Goal: Navigation & Orientation: Find specific page/section

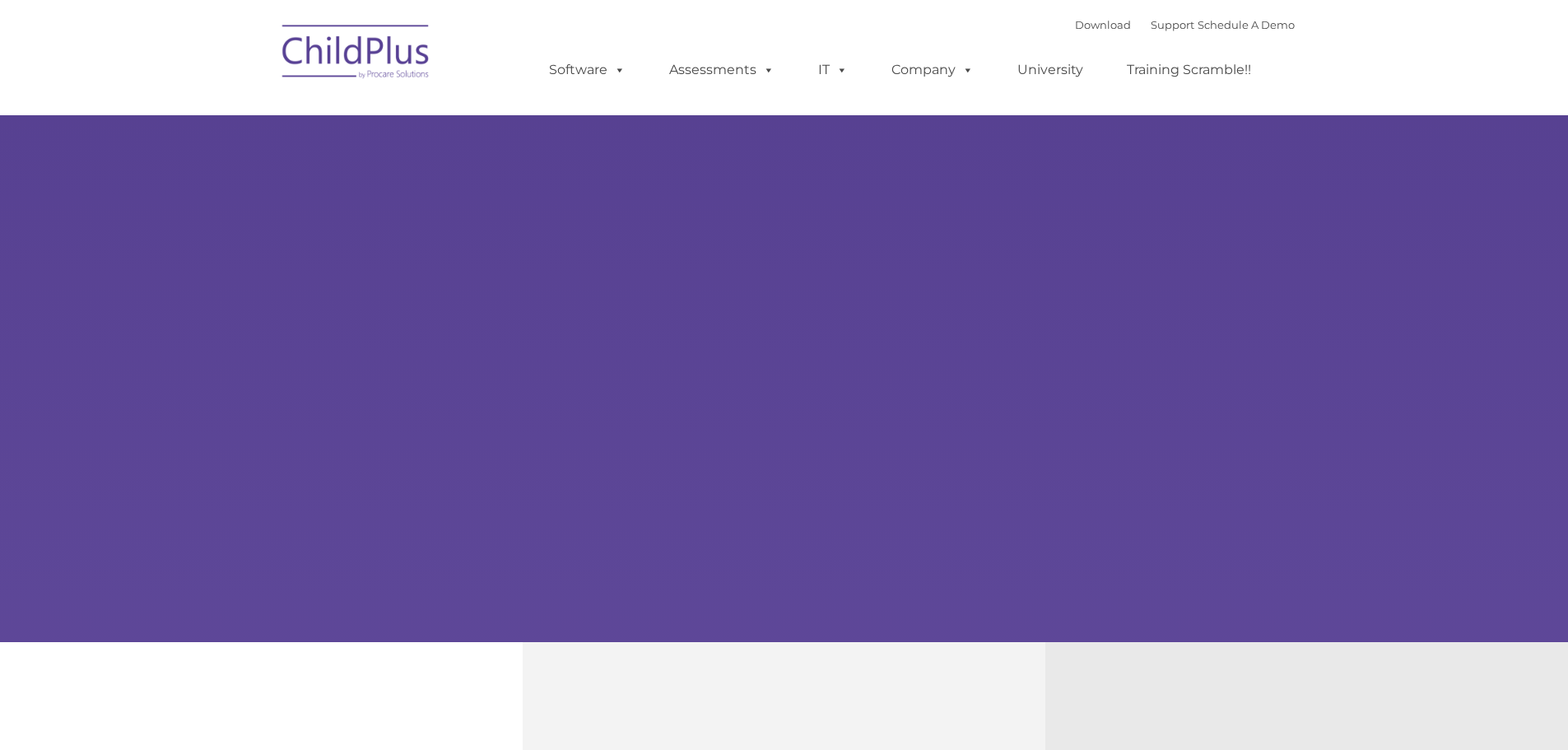
type input ""
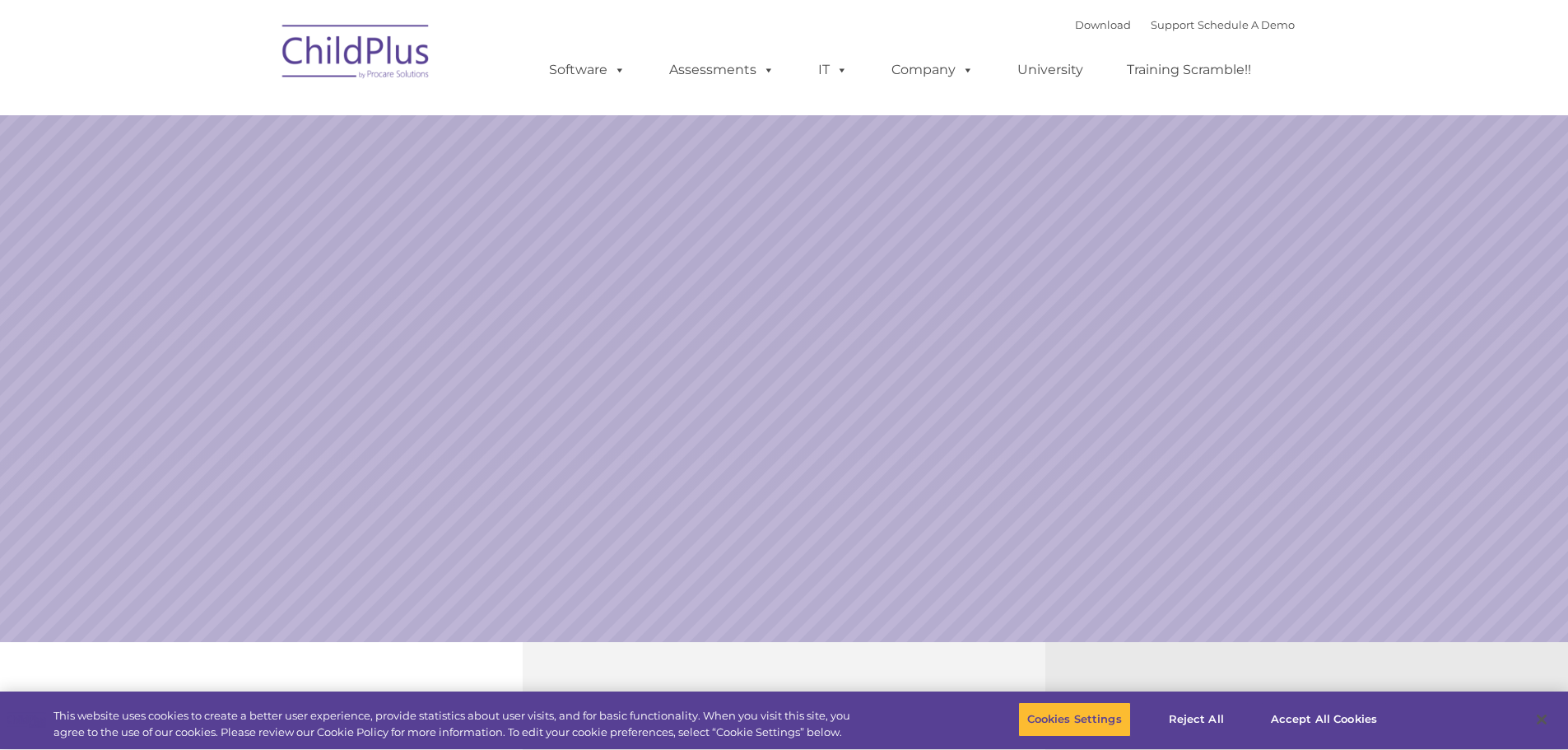
select select "MEDIUM"
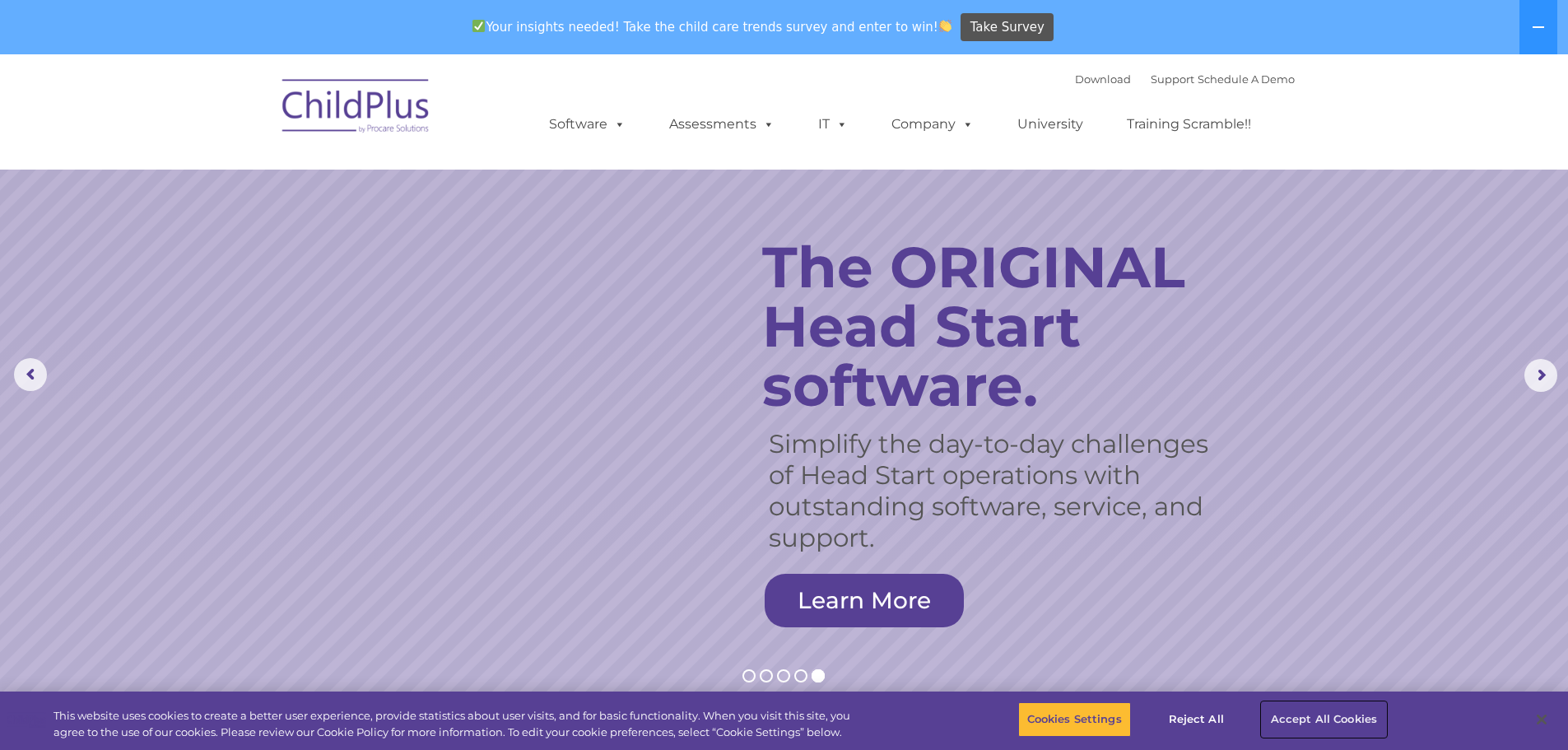
click at [1342, 727] on button "Accept All Cookies" at bounding box center [1324, 719] width 124 height 35
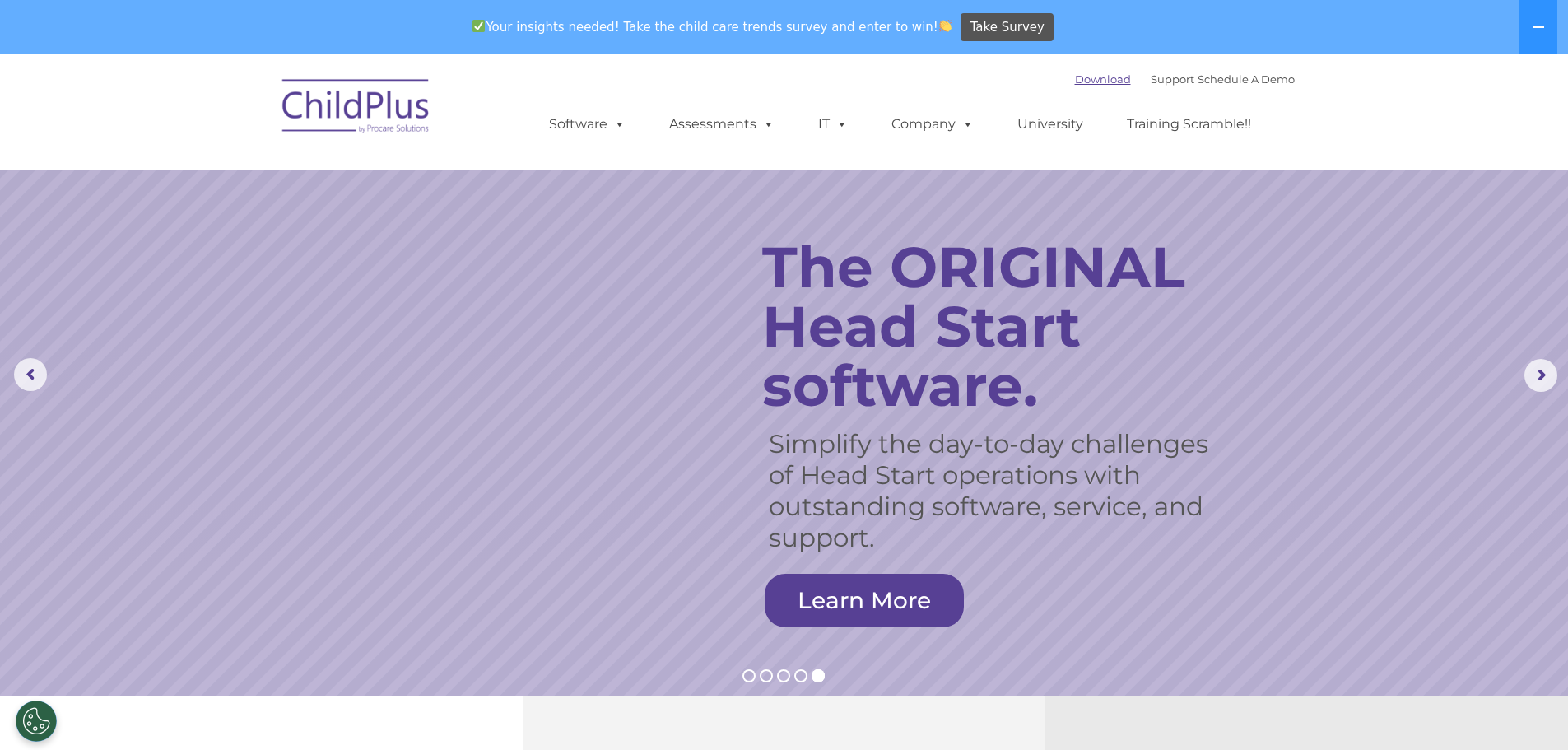
click at [1075, 76] on link "Download" at bounding box center [1103, 78] width 56 height 13
click at [1282, 75] on link "Schedule A Demo" at bounding box center [1246, 78] width 97 height 13
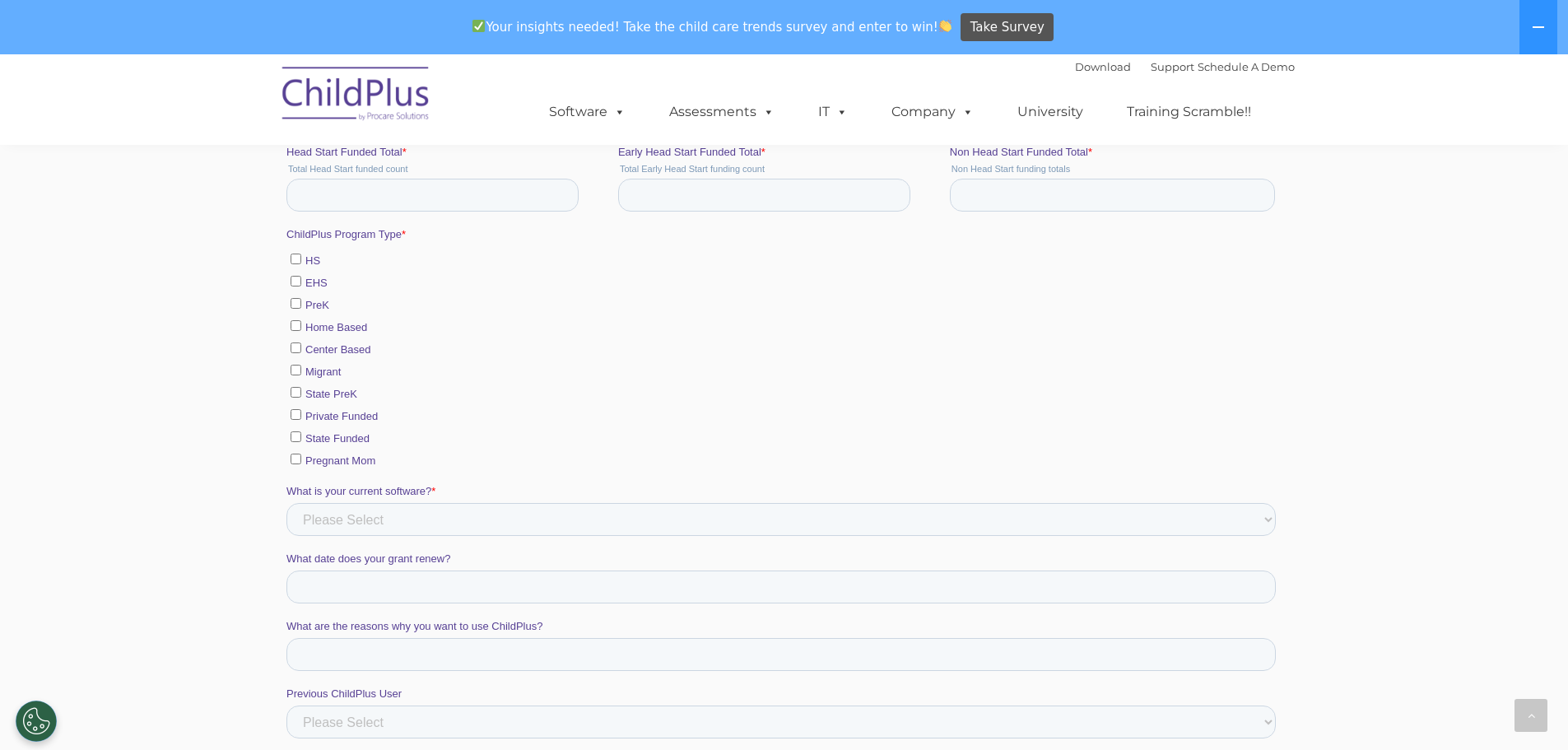
scroll to position [741, 0]
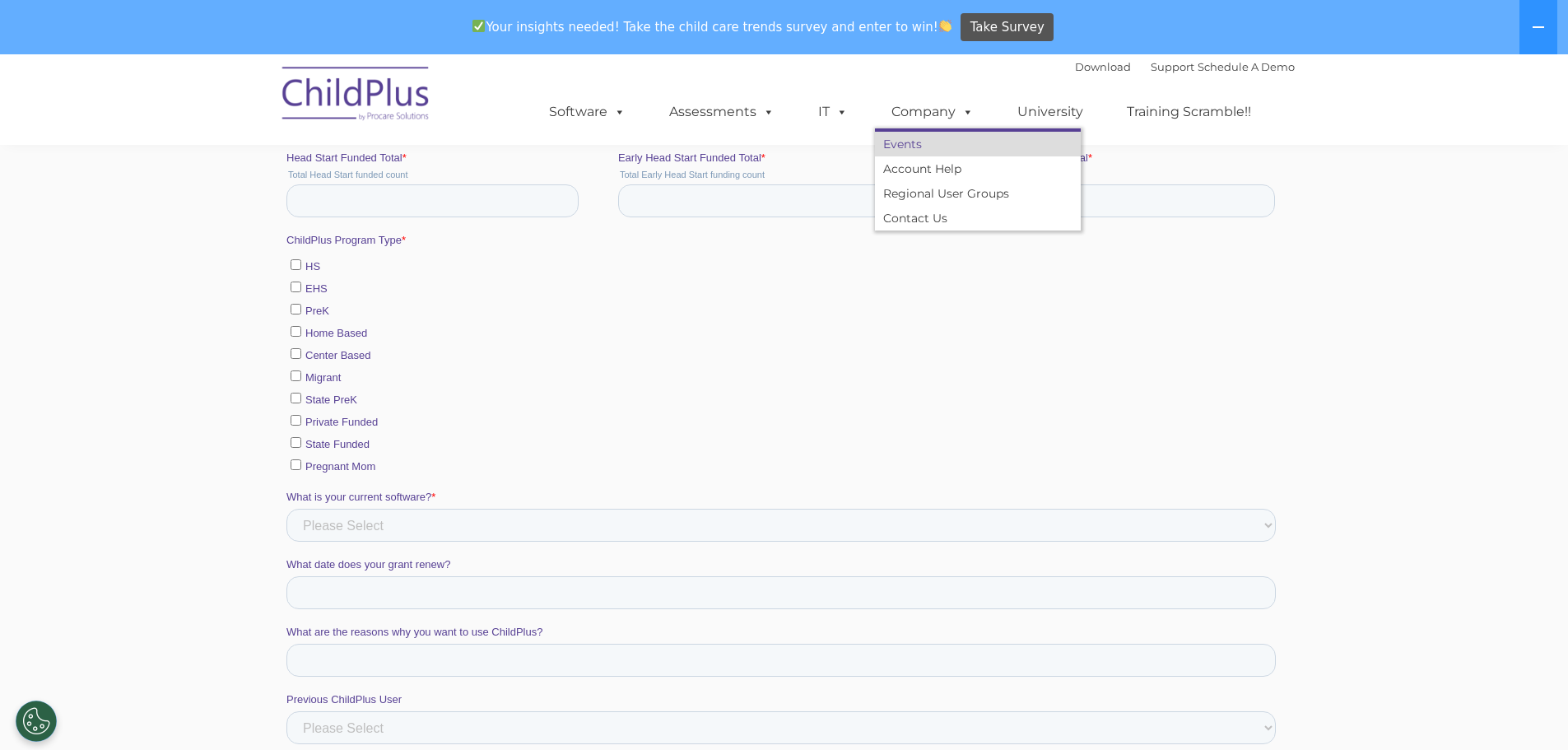
click at [912, 144] on link "Events" at bounding box center [977, 144] width 206 height 25
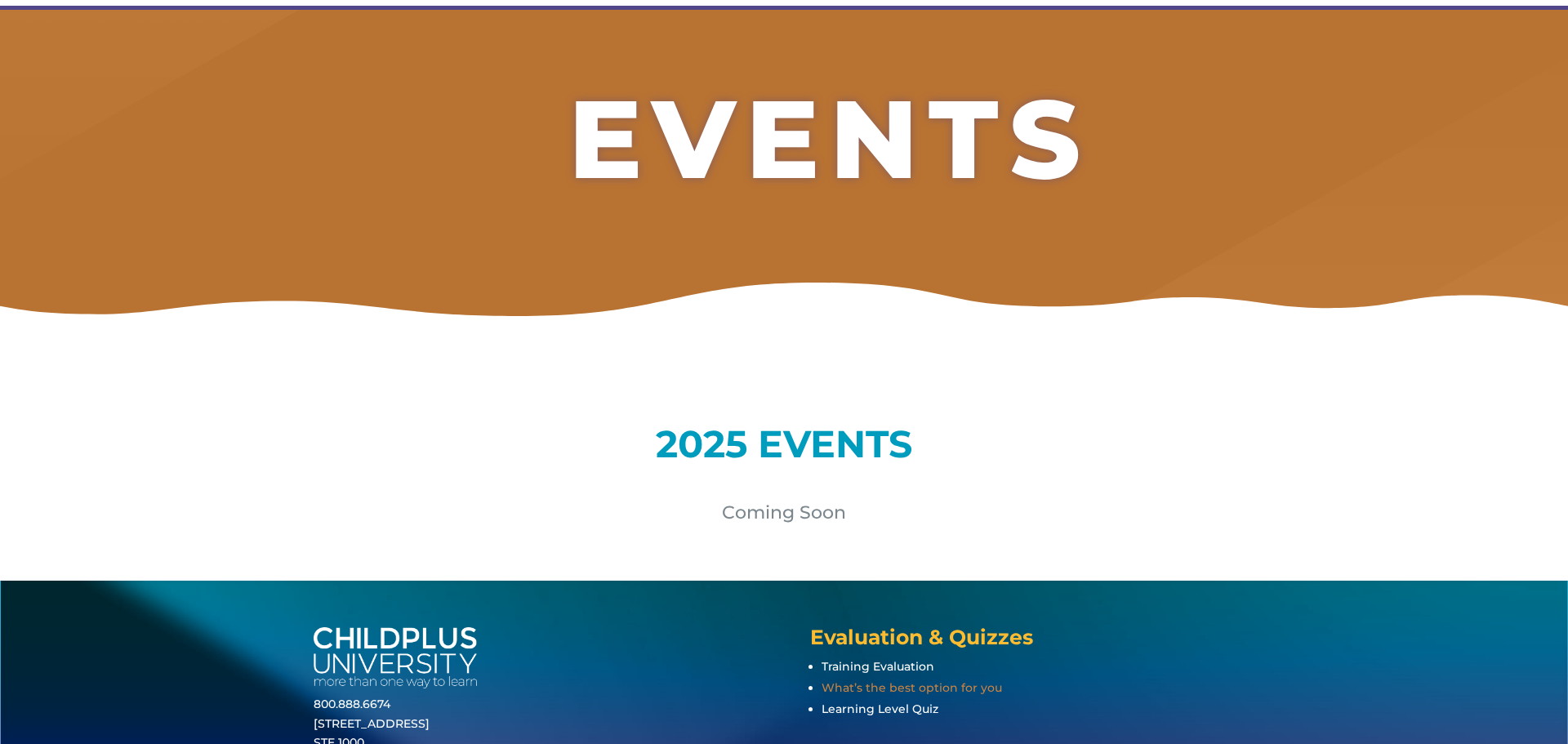
scroll to position [304, 0]
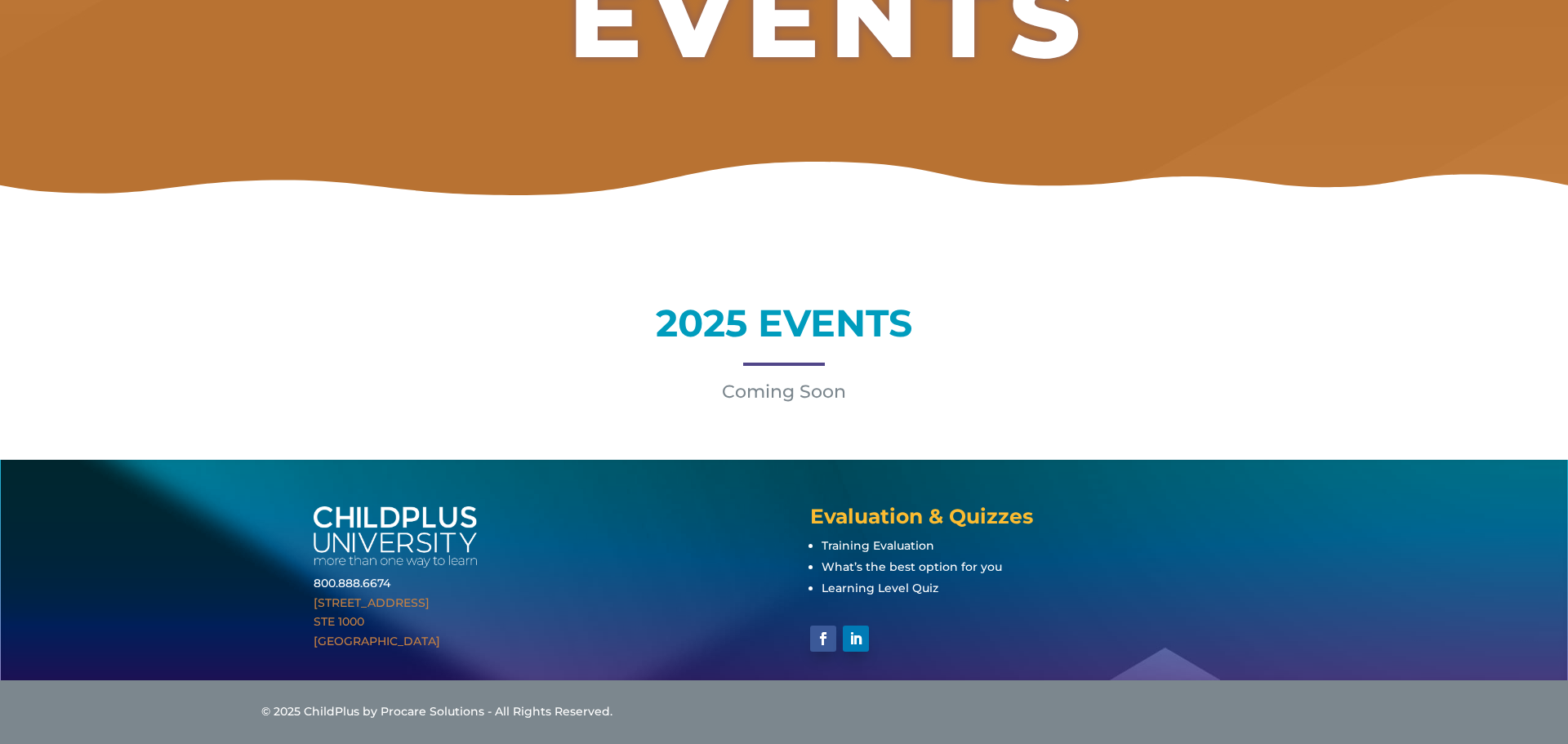
click at [368, 601] on link "1040 Crown Pointe Pkwy STE 1000 Atlanta, GA 30338" at bounding box center [376, 622] width 126 height 54
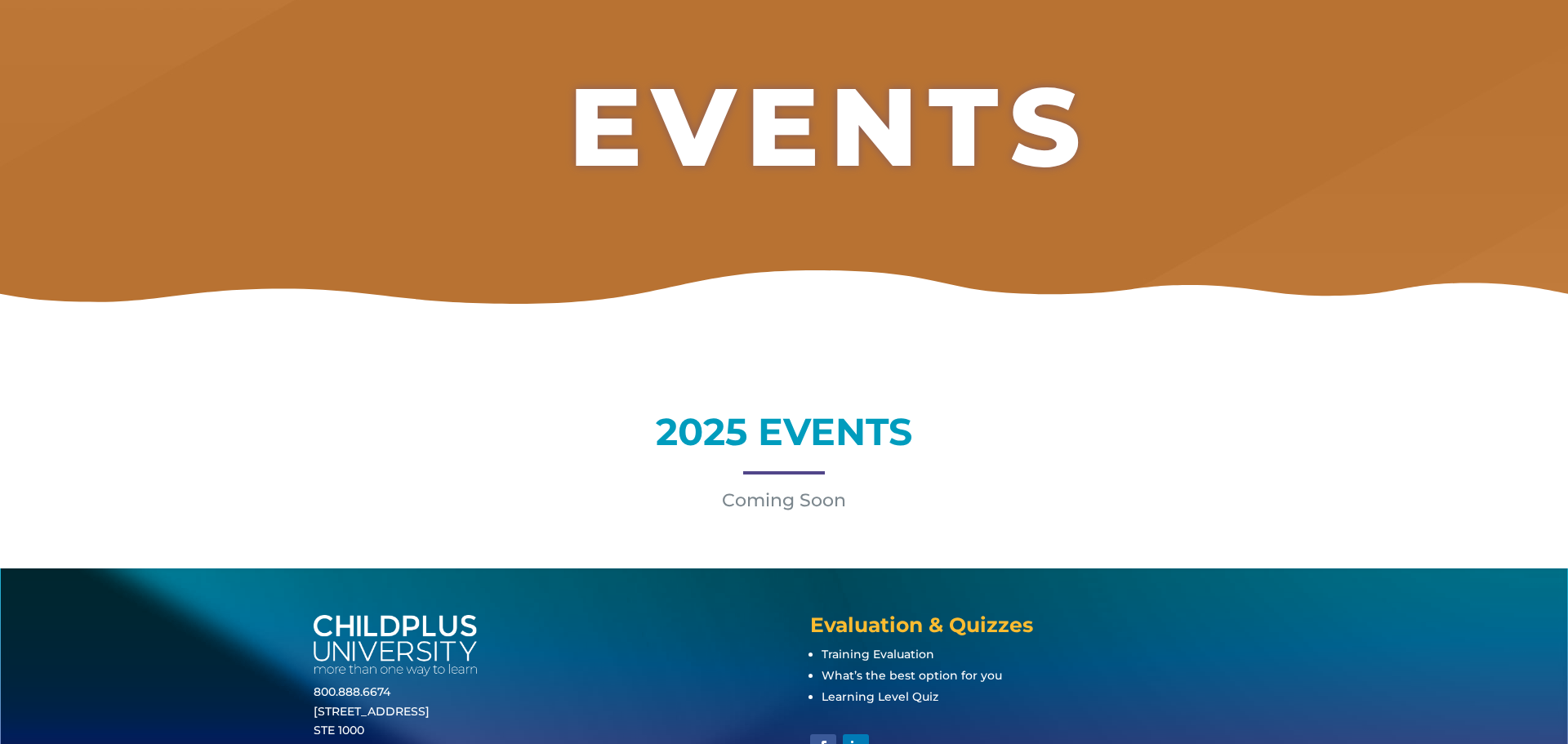
scroll to position [0, 0]
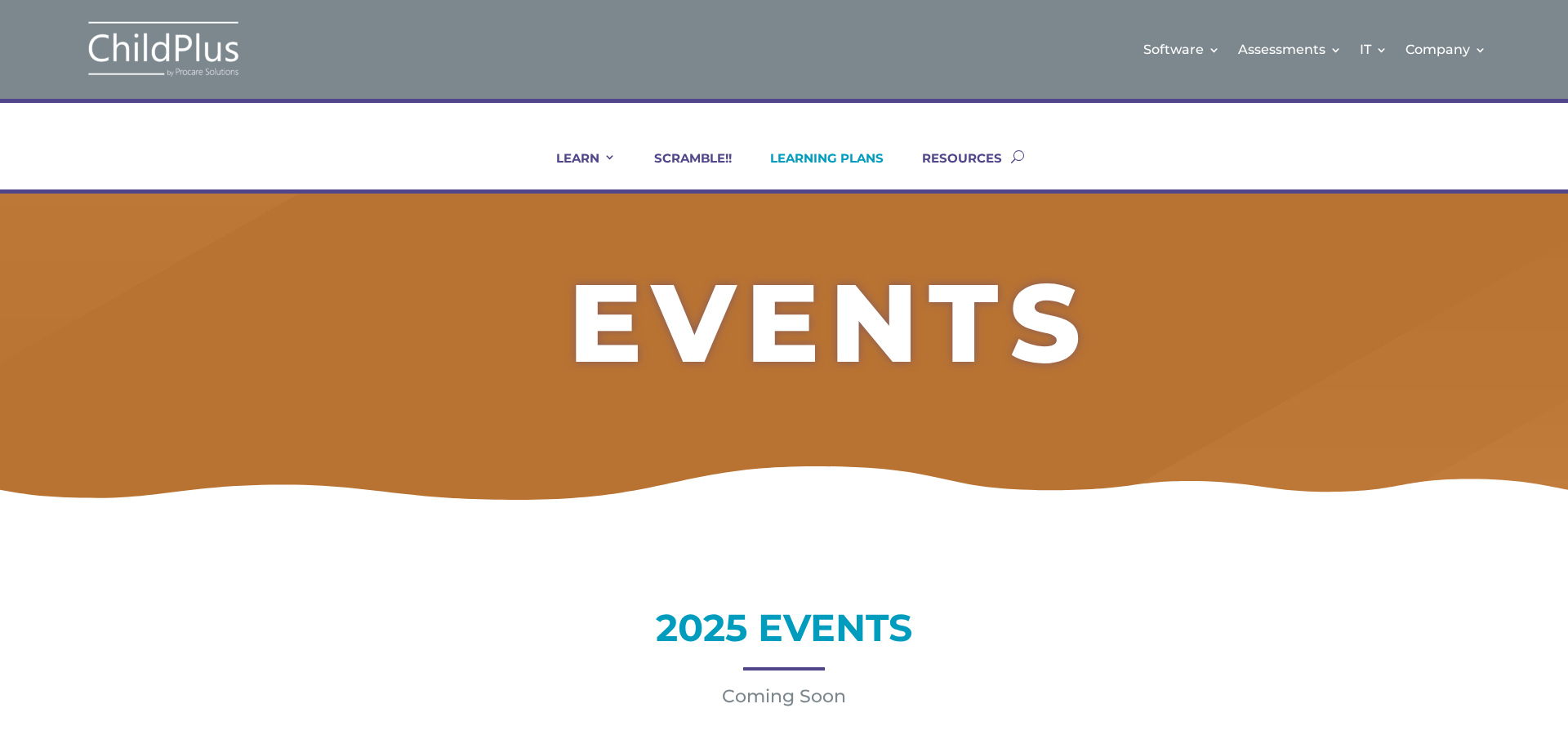
click at [852, 159] on link "LEARNING PLANS" at bounding box center [817, 170] width 134 height 39
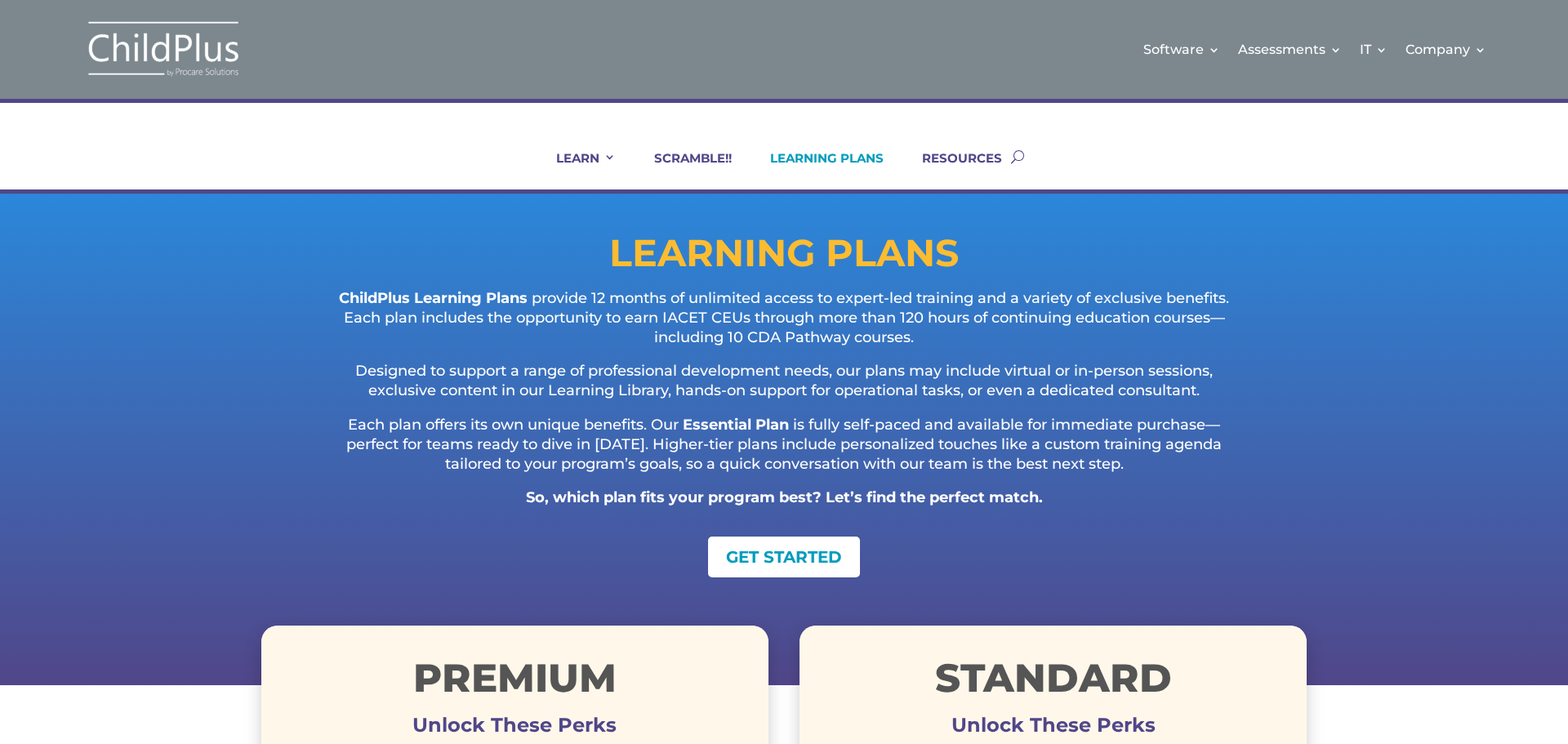
click at [195, 57] on img at bounding box center [163, 49] width 163 height 60
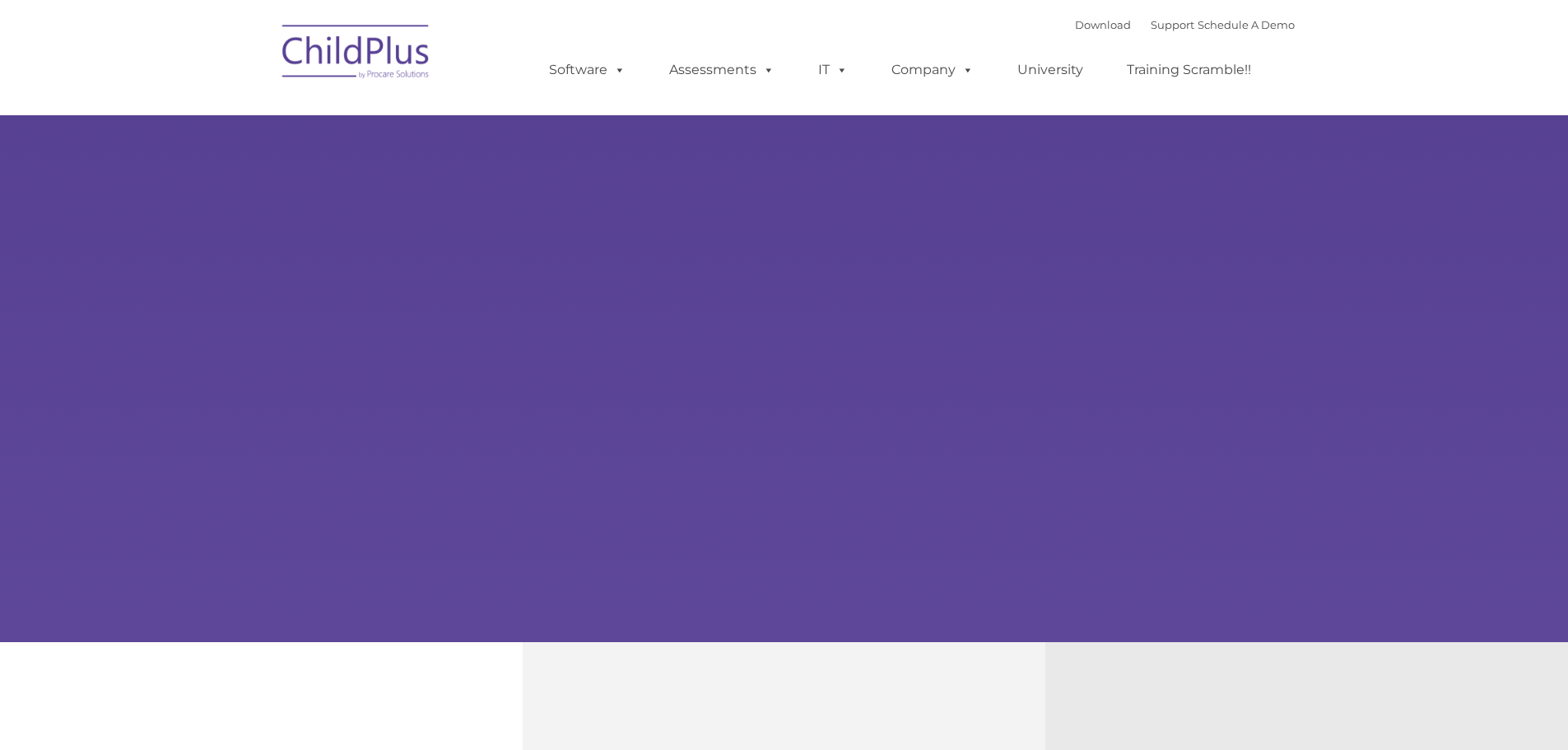
type input ""
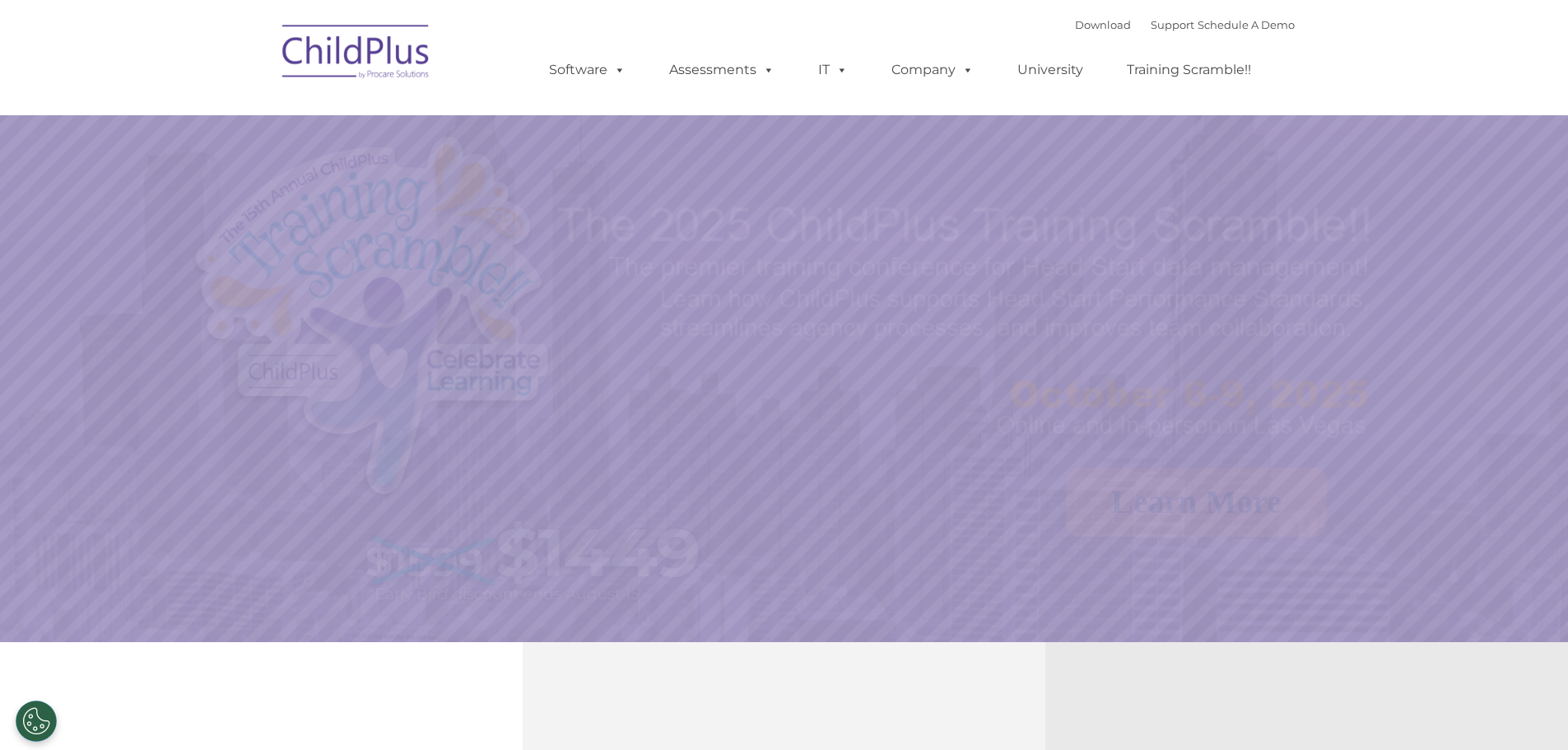
select select "MEDIUM"
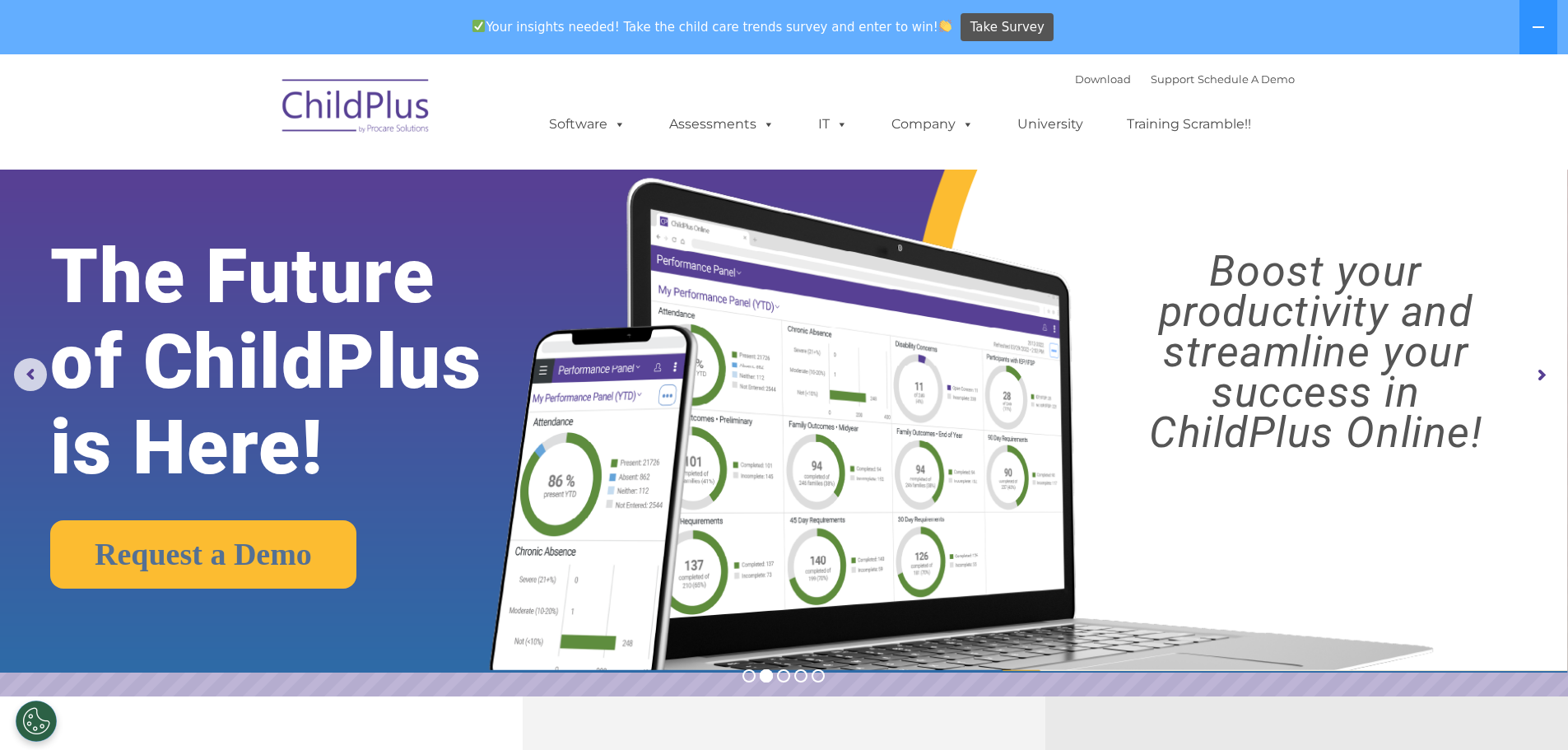
click at [1540, 374] on rs-arrow at bounding box center [1540, 375] width 33 height 33
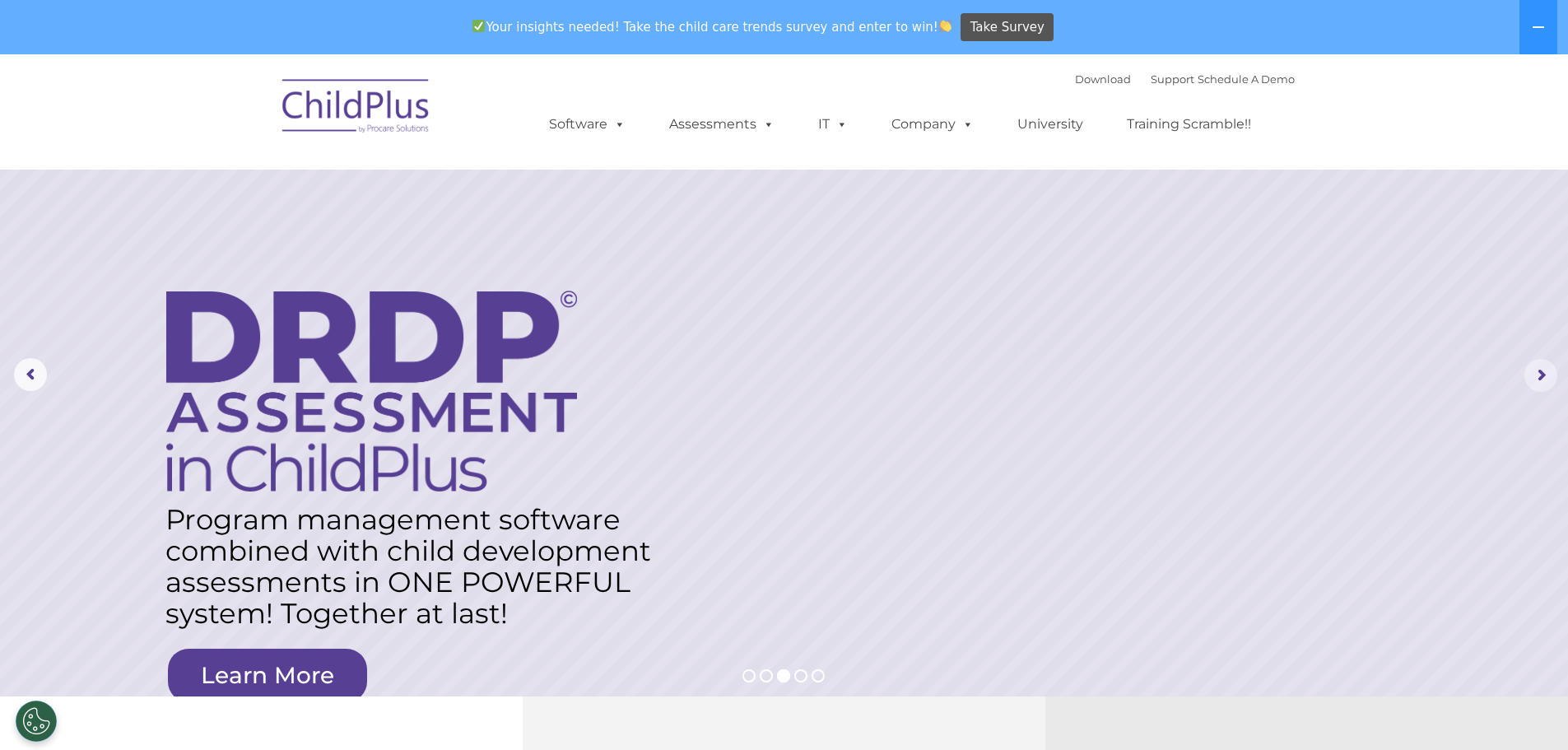
click at [1537, 373] on rs-arrow at bounding box center [1540, 375] width 33 height 33
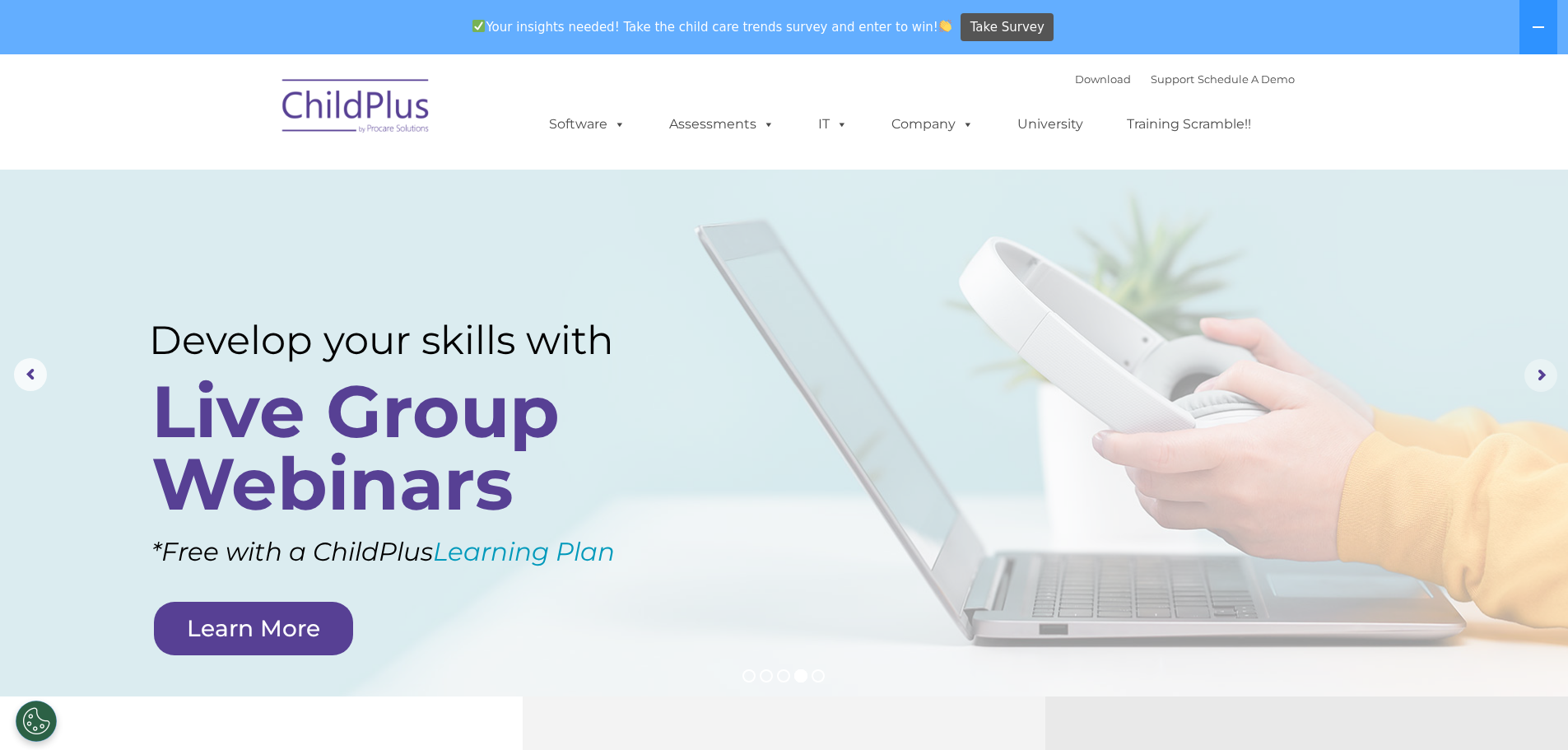
click at [1536, 369] on rs-arrow at bounding box center [1540, 375] width 33 height 33
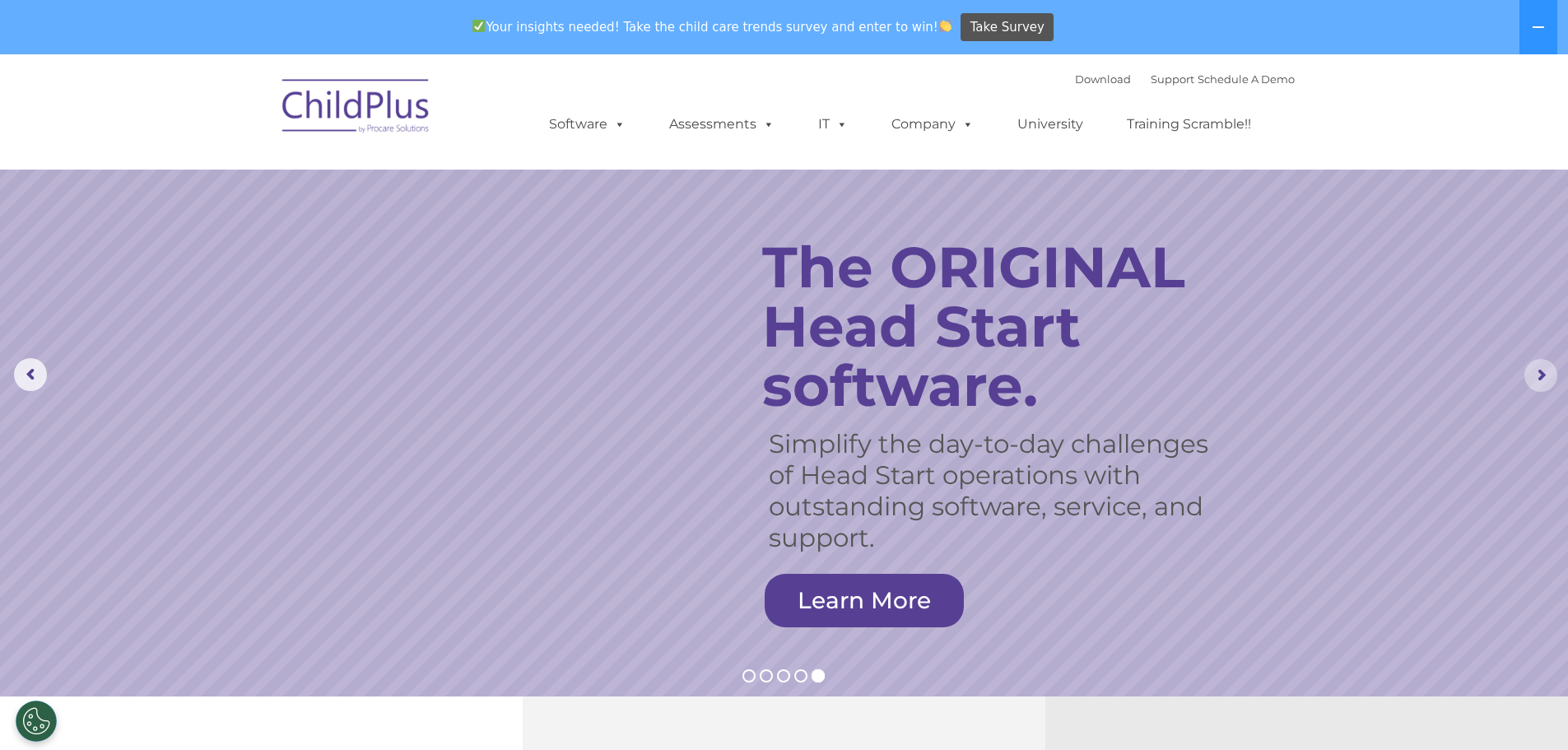
click at [1536, 377] on rs-arrow at bounding box center [1540, 375] width 33 height 33
